Goal: Transaction & Acquisition: Book appointment/travel/reservation

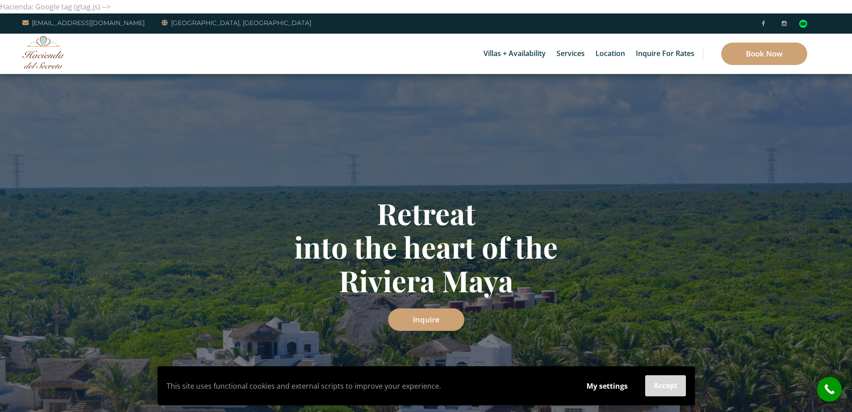
click at [663, 384] on button "Accept" at bounding box center [665, 385] width 41 height 21
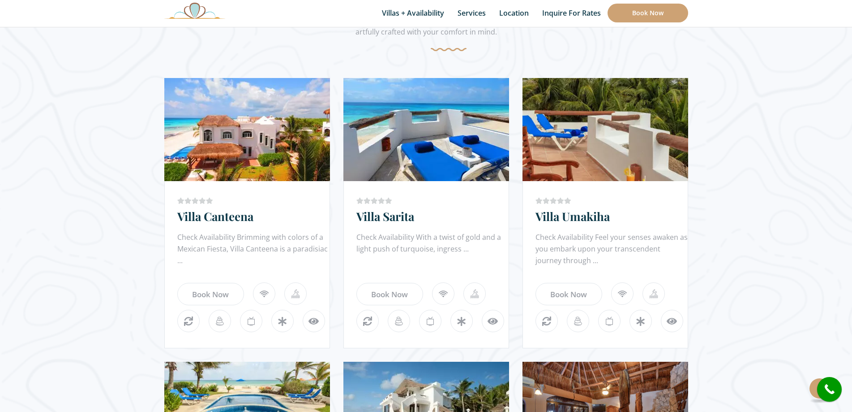
scroll to position [489, 0]
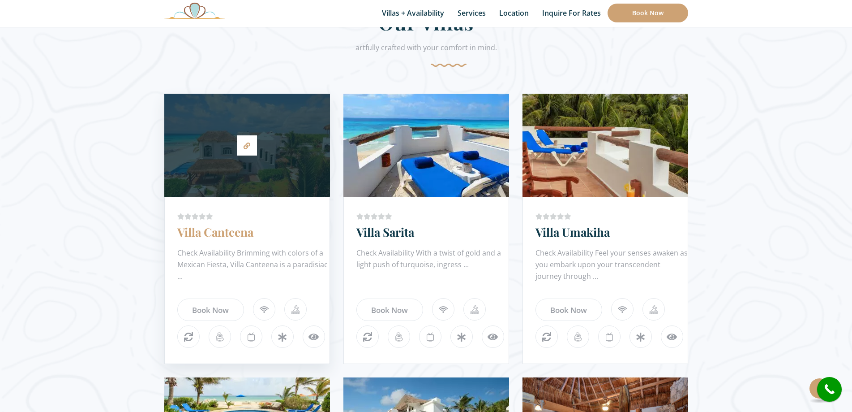
click at [242, 232] on link "Villa Canteena" at bounding box center [215, 232] width 76 height 16
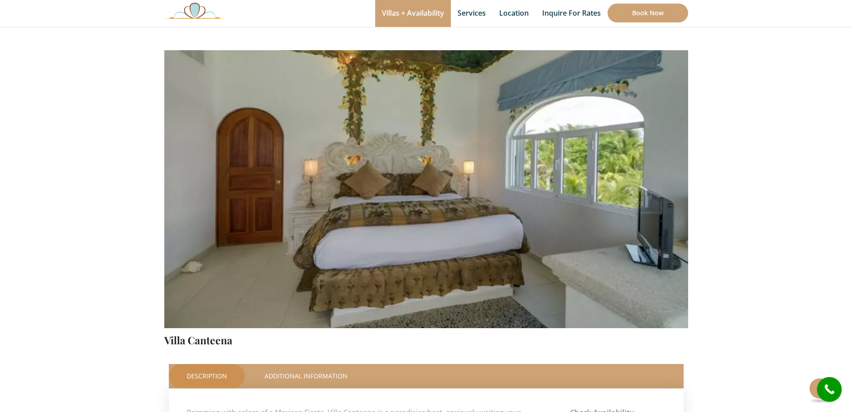
scroll to position [50, 0]
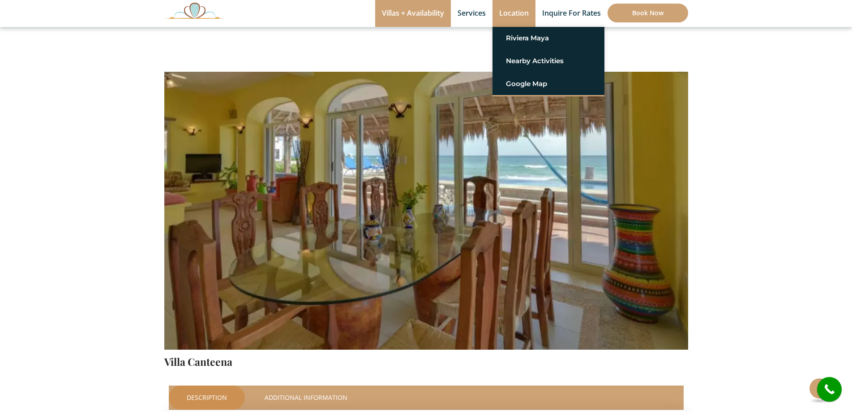
click at [514, 12] on link "Location" at bounding box center [514, 13] width 43 height 27
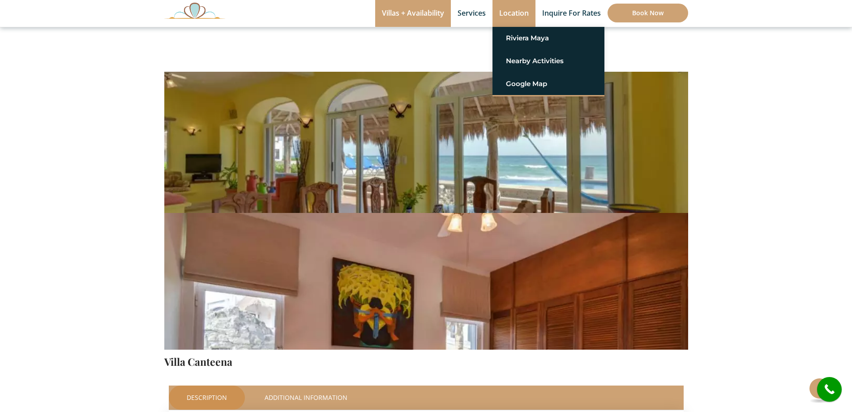
click at [514, 12] on link "Location" at bounding box center [514, 13] width 43 height 27
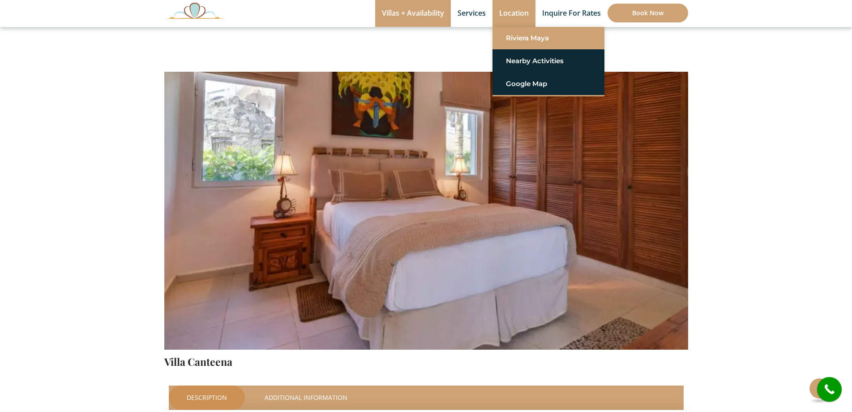
click at [521, 40] on link "Riviera Maya" at bounding box center [548, 38] width 85 height 16
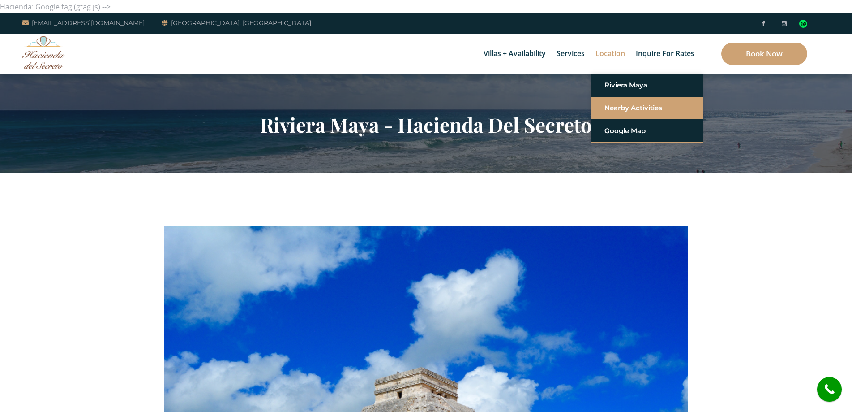
click at [620, 106] on link "Nearby Activities" at bounding box center [647, 108] width 85 height 16
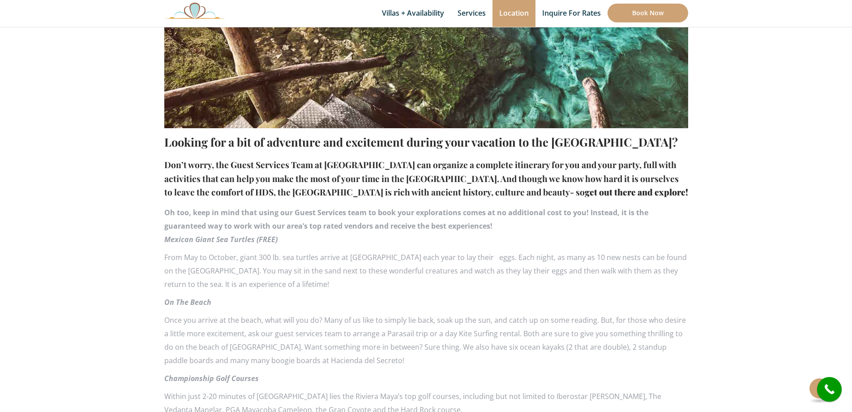
scroll to position [532, 0]
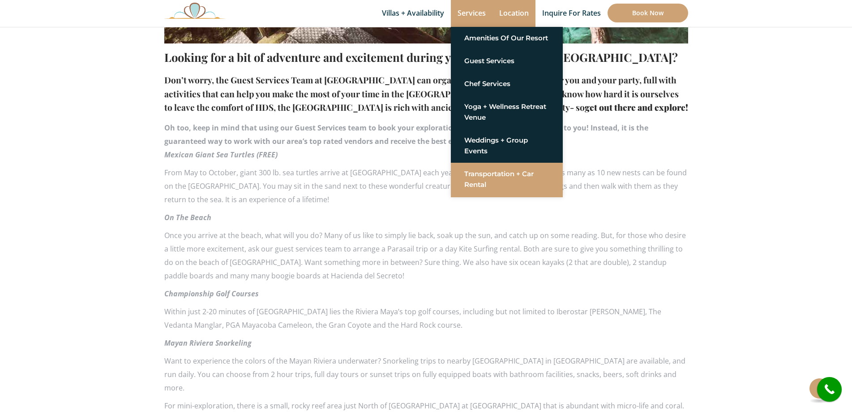
click at [489, 180] on link "Transportation + Car Rental" at bounding box center [506, 179] width 85 height 27
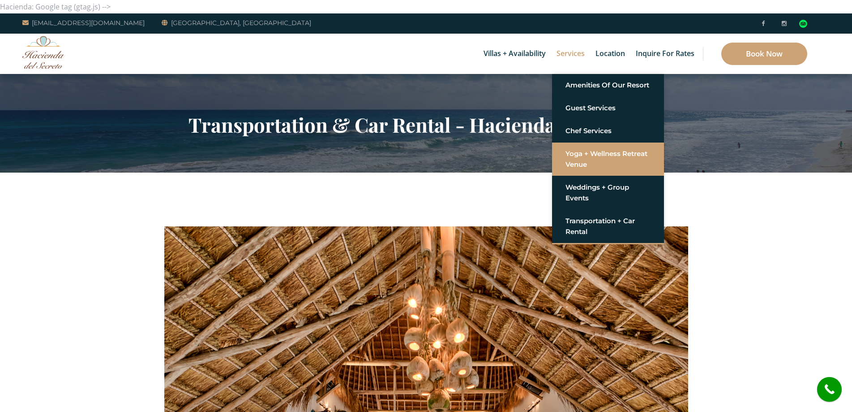
click at [586, 159] on link "Yoga + Wellness Retreat Venue" at bounding box center [608, 159] width 85 height 27
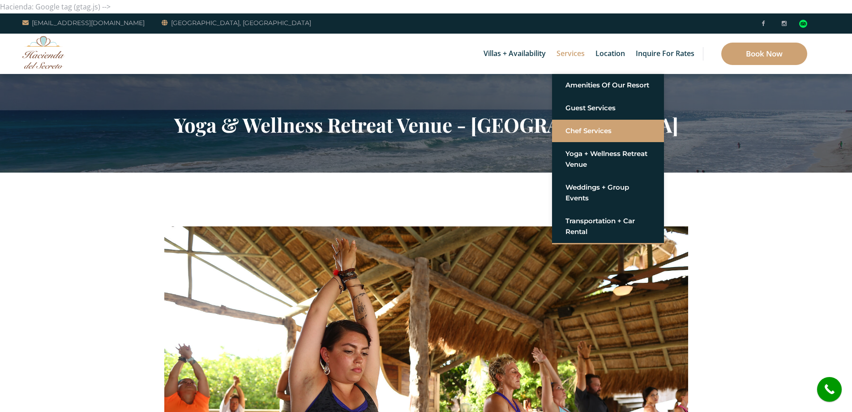
click at [575, 132] on link "Chef Services" at bounding box center [608, 131] width 85 height 16
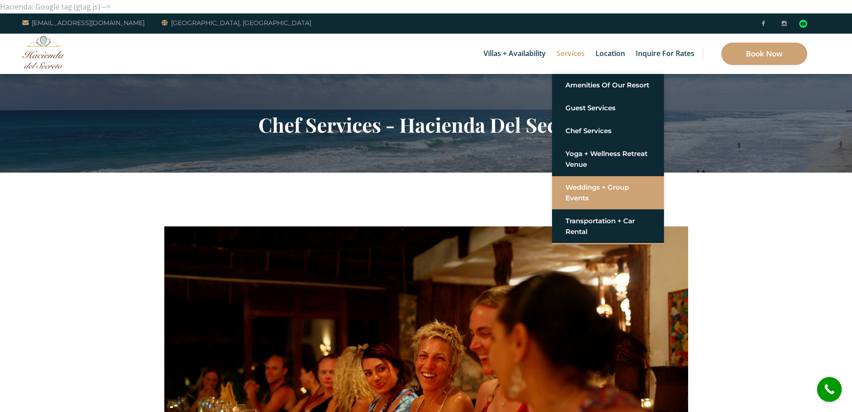
click at [575, 190] on link "Weddings + Group Events" at bounding box center [608, 192] width 85 height 27
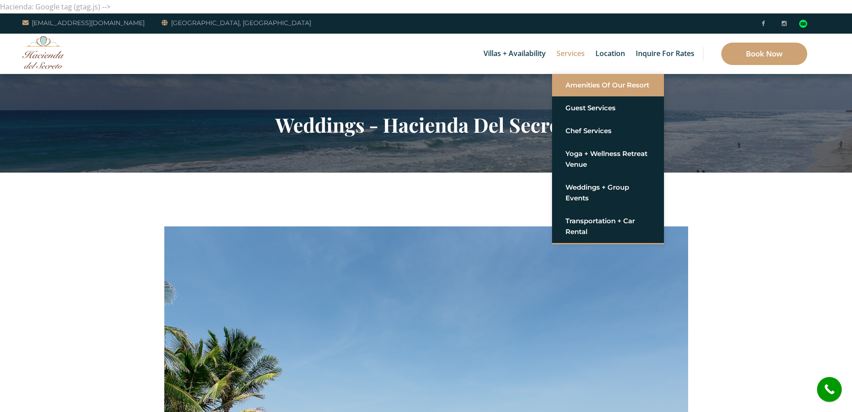
click at [580, 83] on link "Amenities of Our Resort" at bounding box center [608, 85] width 85 height 16
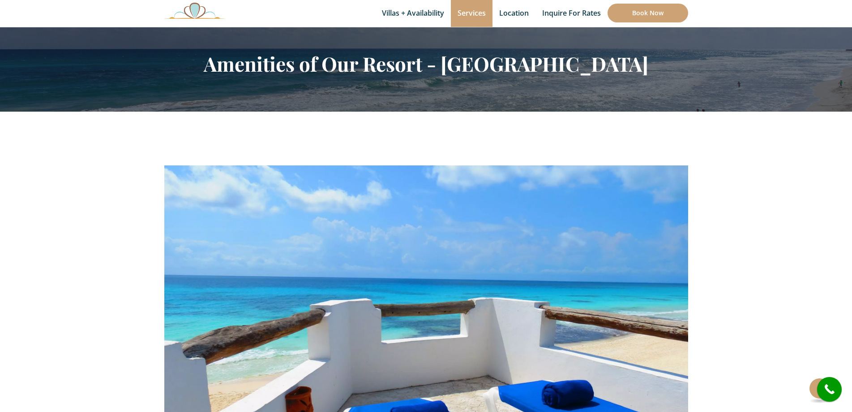
scroll to position [53, 0]
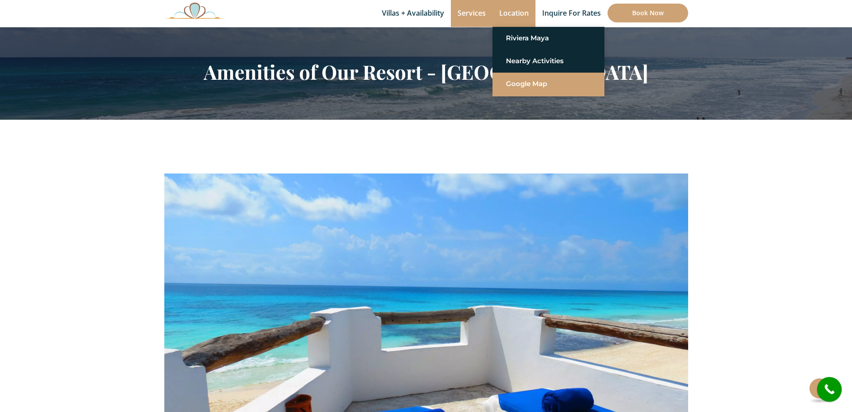
click at [515, 83] on link "Google Map" at bounding box center [548, 84] width 85 height 16
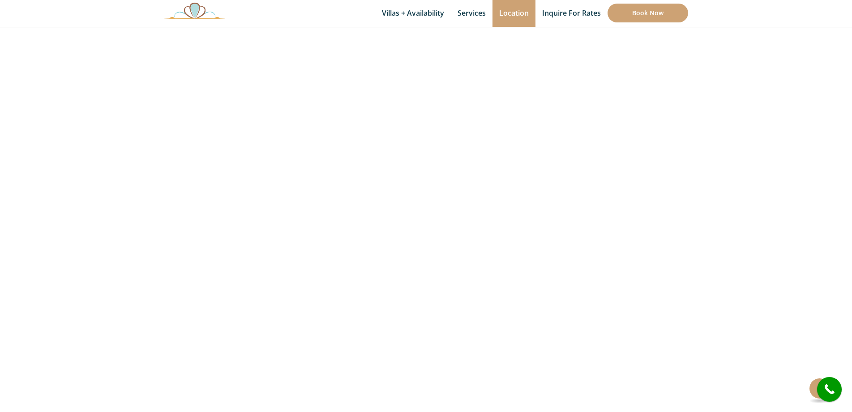
scroll to position [205, 0]
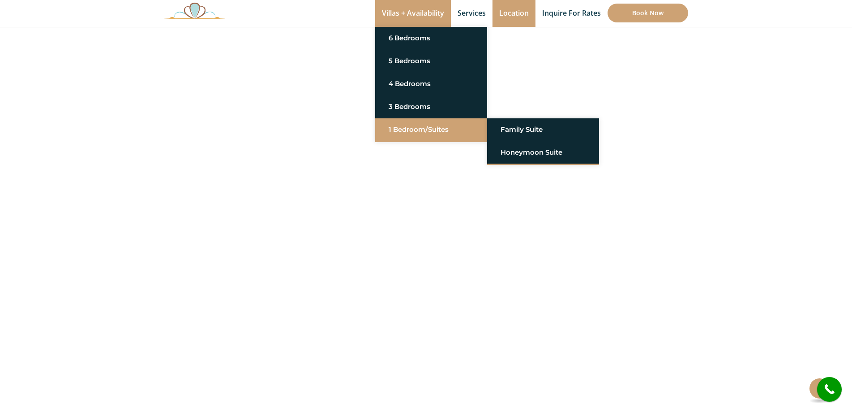
click at [412, 129] on link "1 Bedroom/Suites" at bounding box center [431, 129] width 85 height 16
click at [517, 127] on link "Family Suite" at bounding box center [543, 129] width 85 height 16
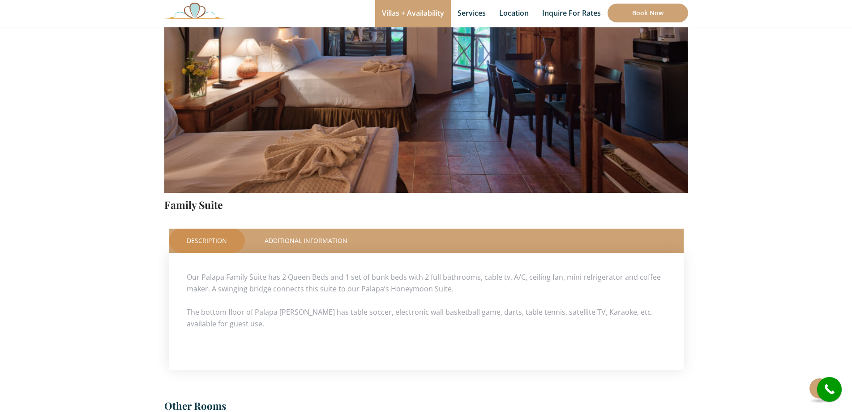
scroll to position [201, 0]
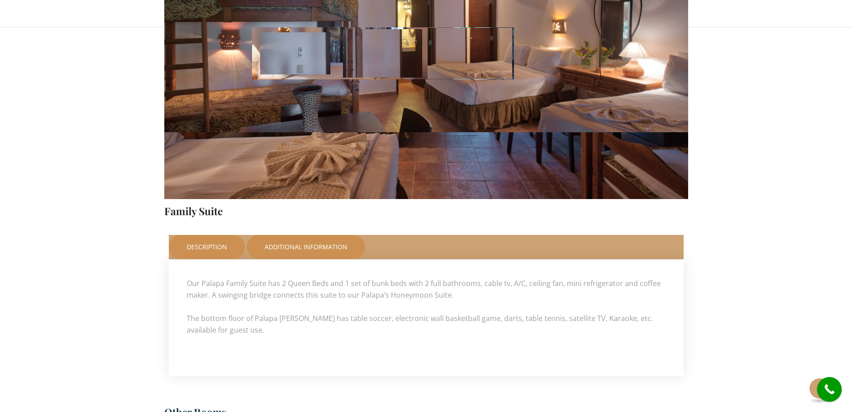
click at [313, 243] on link "Additional Information" at bounding box center [306, 247] width 119 height 24
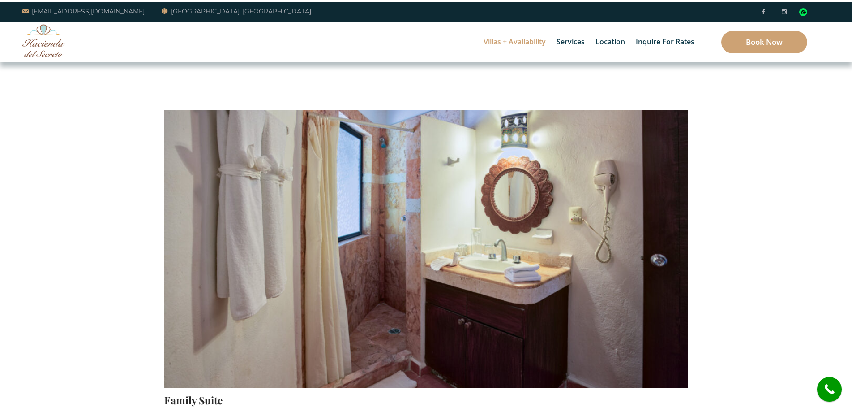
scroll to position [0, 0]
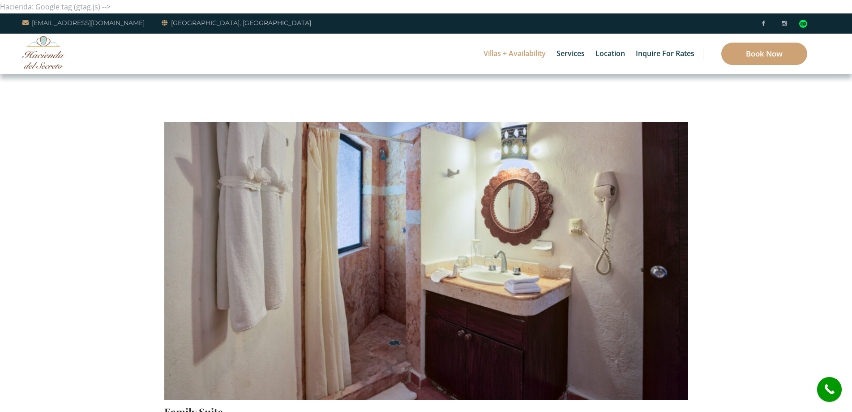
click at [50, 54] on img at bounding box center [43, 52] width 43 height 33
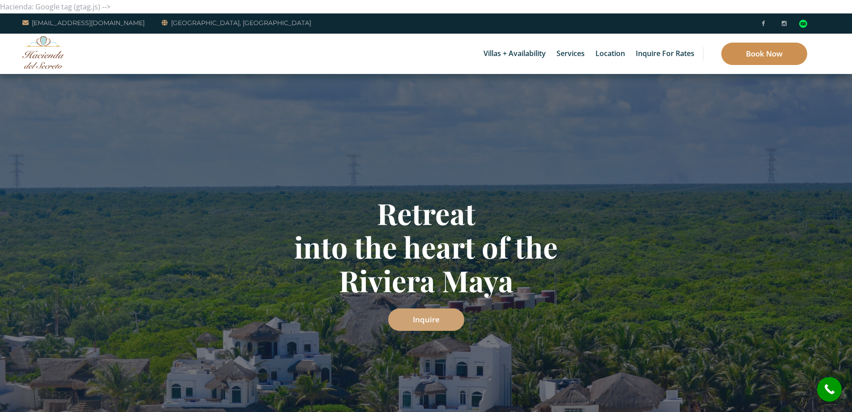
click at [756, 55] on link "Book Now" at bounding box center [764, 54] width 86 height 22
